Goal: Task Accomplishment & Management: Use online tool/utility

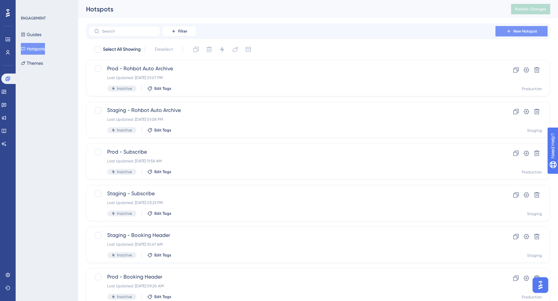
click at [508, 28] on button "New Hotspot" at bounding box center [522, 31] width 52 height 10
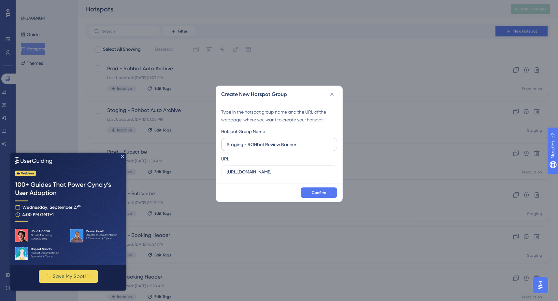
type input "Staging - ROHbot Review Banner"
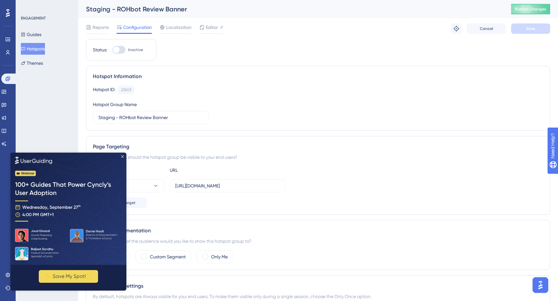
click at [121, 157] on icon "Close Preview" at bounding box center [122, 156] width 3 height 3
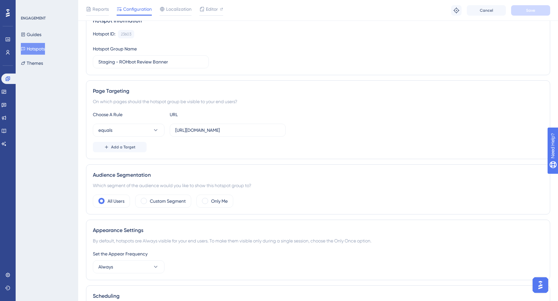
scroll to position [59, 0]
click at [122, 144] on span "Add a Target" at bounding box center [123, 146] width 24 height 5
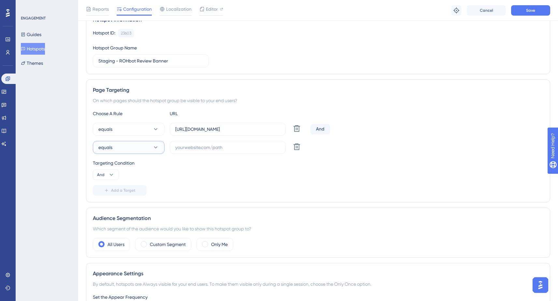
click at [123, 148] on button "equals" at bounding box center [129, 147] width 72 height 13
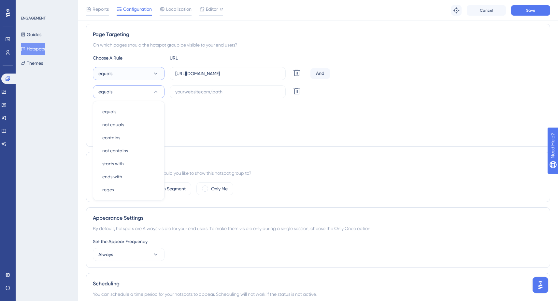
click at [141, 74] on button "equals" at bounding box center [129, 73] width 72 height 13
click at [122, 138] on div "contains contains" at bounding box center [128, 137] width 53 height 13
click at [297, 96] on button at bounding box center [297, 91] width 12 height 12
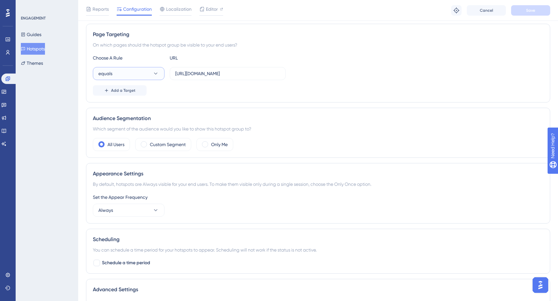
click at [148, 74] on button "equals" at bounding box center [129, 73] width 72 height 13
click at [118, 116] on span "contains" at bounding box center [111, 120] width 18 height 8
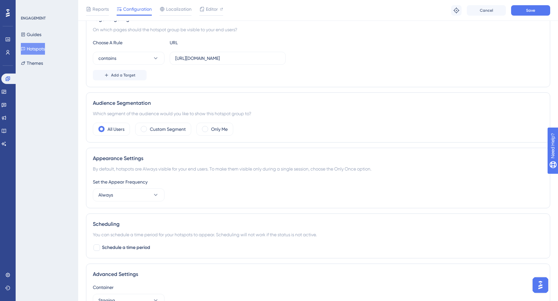
scroll to position [0, 0]
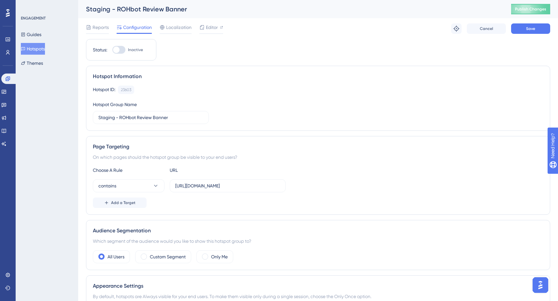
click at [119, 49] on div at bounding box center [116, 50] width 7 height 7
click at [112, 50] on input "Inactive" at bounding box center [112, 50] width 0 height 0
checkbox input "true"
click at [531, 28] on span "Save" at bounding box center [530, 28] width 9 height 5
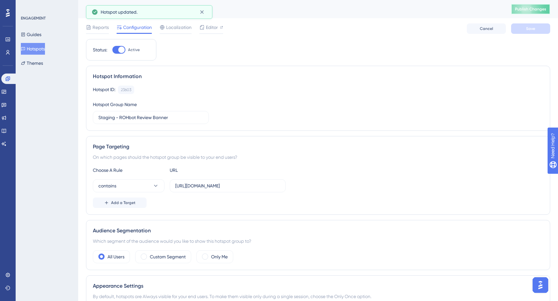
click at [530, 7] on button "Publish Changes" at bounding box center [530, 9] width 39 height 10
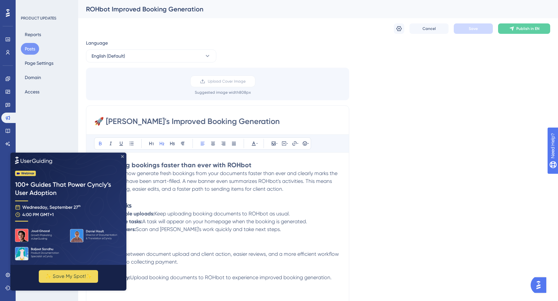
click at [121, 156] on icon "Close Preview" at bounding box center [122, 156] width 3 height 3
